Goal: Navigation & Orientation: Find specific page/section

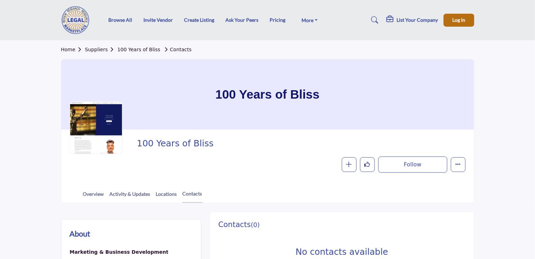
click at [0, 0] on div at bounding box center [0, 0] width 0 height 0
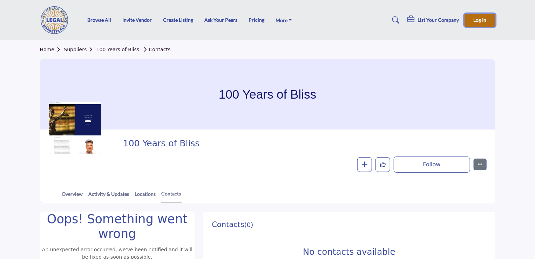
click at [482, 19] on span "Log In" at bounding box center [479, 20] width 13 height 6
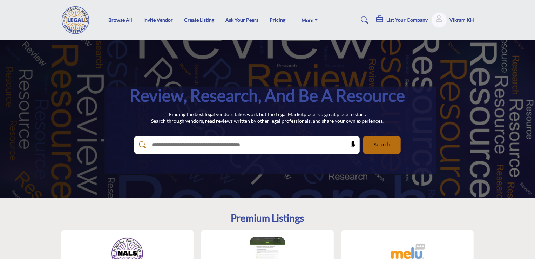
click at [443, 23] on button "Show hide supplier dropdown" at bounding box center [439, 19] width 15 height 15
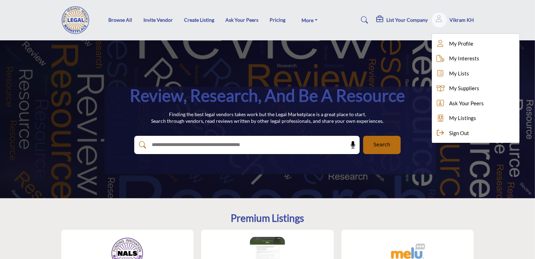
click at [369, 69] on div "Review, Research, and be a Resource Finding the best legal vendors takes work b…" at bounding box center [267, 119] width 535 height 158
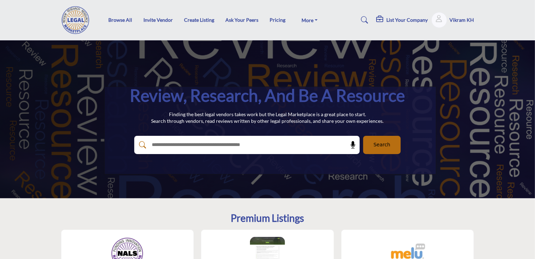
click at [311, 61] on div "Review, Research, and be a Resource Finding the best legal vendors takes work b…" at bounding box center [267, 119] width 535 height 158
click at [351, 29] on div "Browse All Invite Vendor Create Listing Ask Your Peers Pricing FAQs About" at bounding box center [267, 20] width 421 height 28
click at [443, 13] on div "Vikram KH My Profile My Interests My Lists My Suppliers Ask Your Peers My Listi…" at bounding box center [453, 19] width 43 height 15
click at [440, 18] on button "Show hide supplier dropdown" at bounding box center [439, 19] width 15 height 15
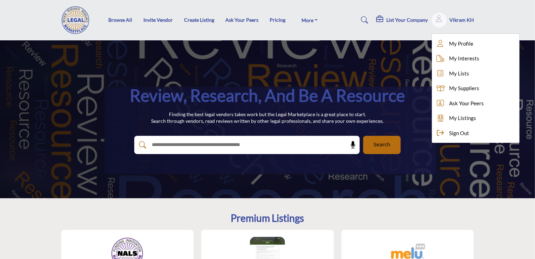
click at [453, 136] on div "Sign Out" at bounding box center [476, 133] width 88 height 15
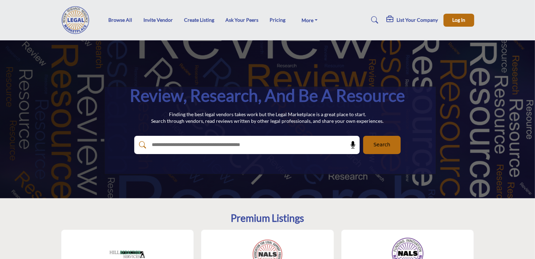
click at [335, 27] on div "Browse All Invite Vendor Create Listing Ask Your Peers Pricing FAQs About" at bounding box center [267, 20] width 421 height 28
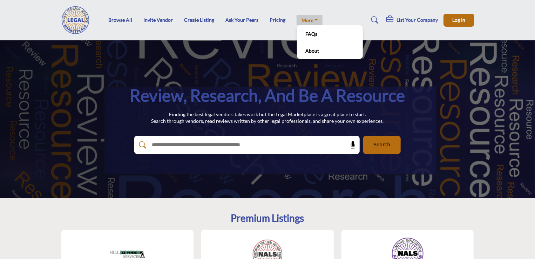
click at [315, 19] on link "More" at bounding box center [310, 20] width 26 height 10
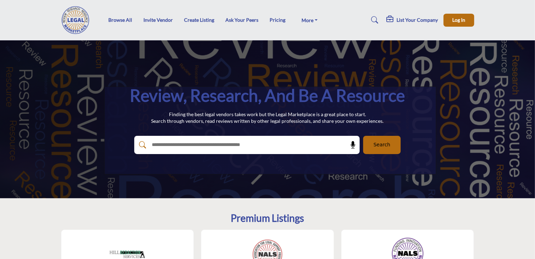
click at [343, 8] on div "Browse All Invite Vendor Create Listing Ask Your Peers Pricing FAQs About" at bounding box center [267, 20] width 421 height 28
click at [378, 145] on span "Search" at bounding box center [381, 144] width 17 height 7
